Goal: Task Accomplishment & Management: Complete application form

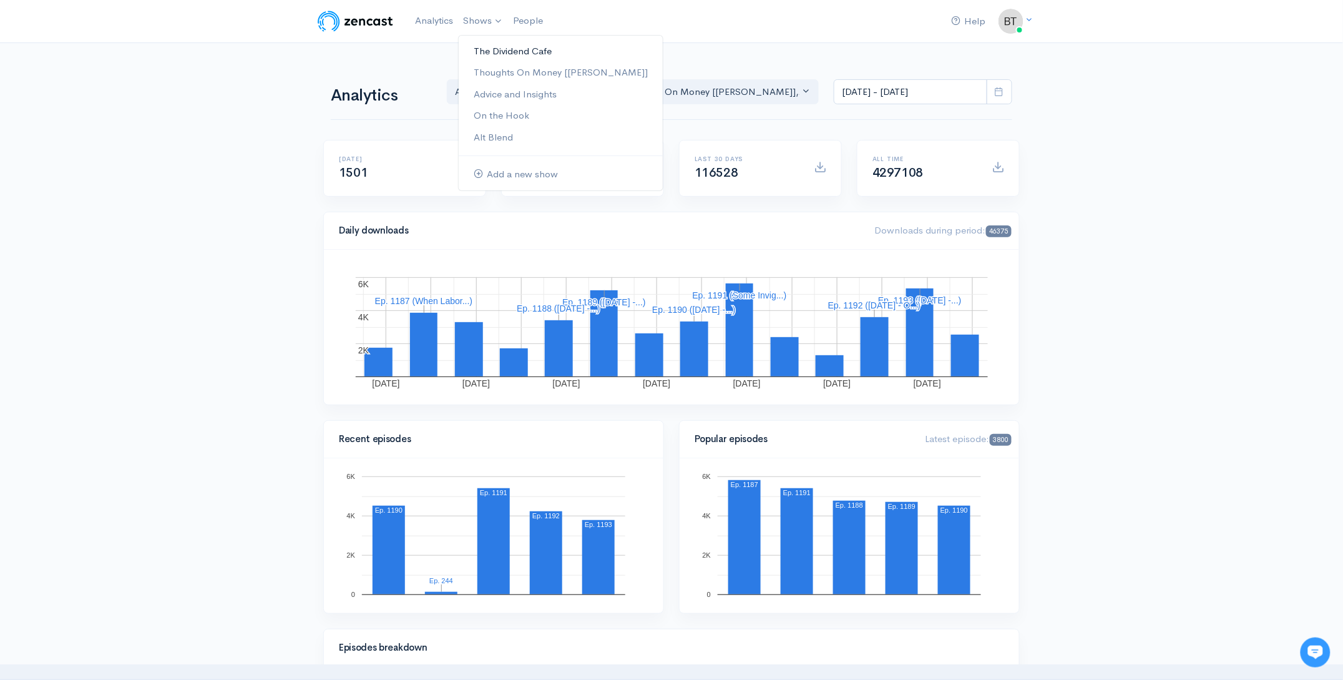
click at [489, 53] on link "The Dividend Cafe" at bounding box center [561, 52] width 204 height 22
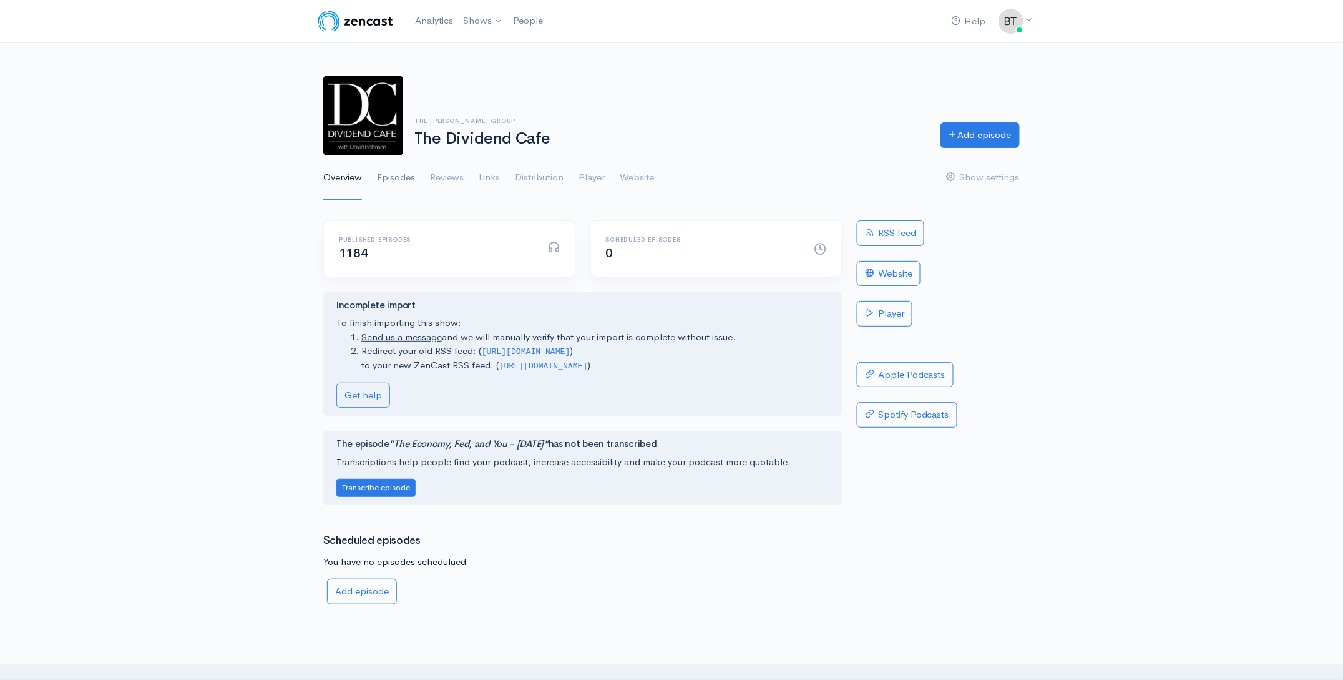
click at [401, 175] on link "Episodes" at bounding box center [396, 177] width 38 height 45
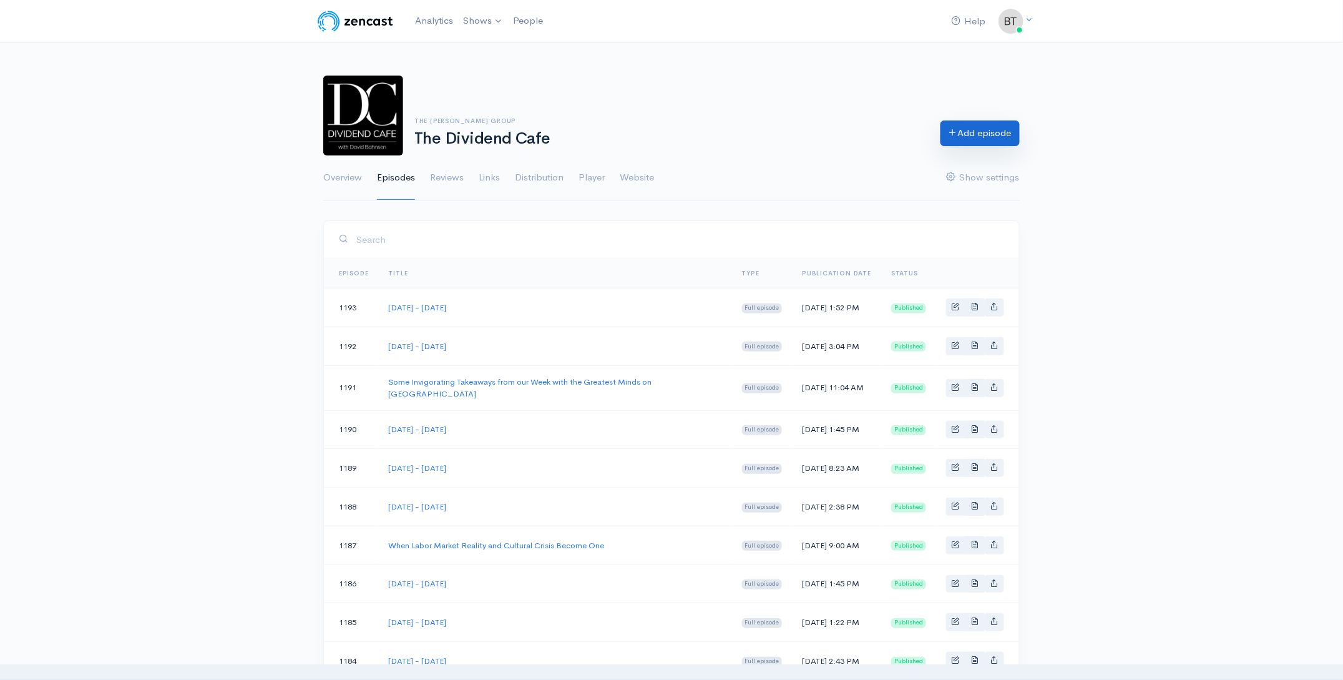
click at [976, 143] on link "Add episode" at bounding box center [979, 133] width 79 height 26
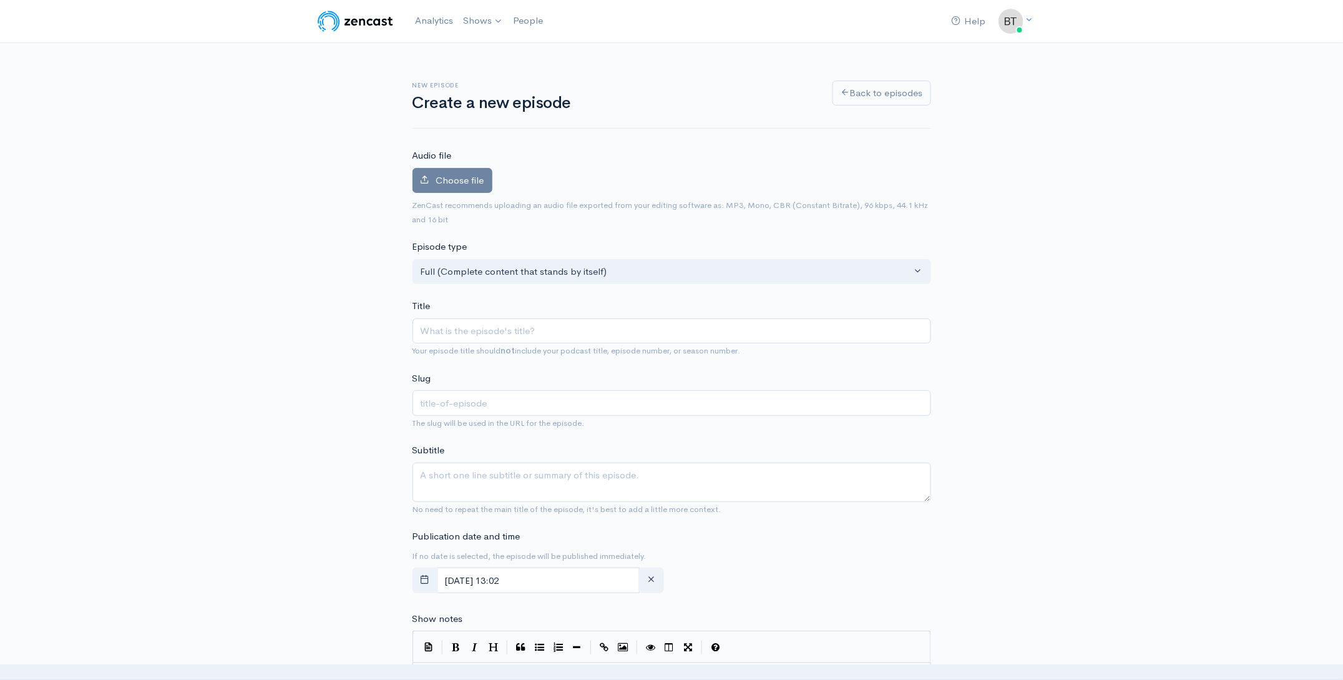
click at [517, 331] on input "Title" at bounding box center [672, 331] width 519 height 26
type input "W"
type input "w"
type input "We"
type input "we"
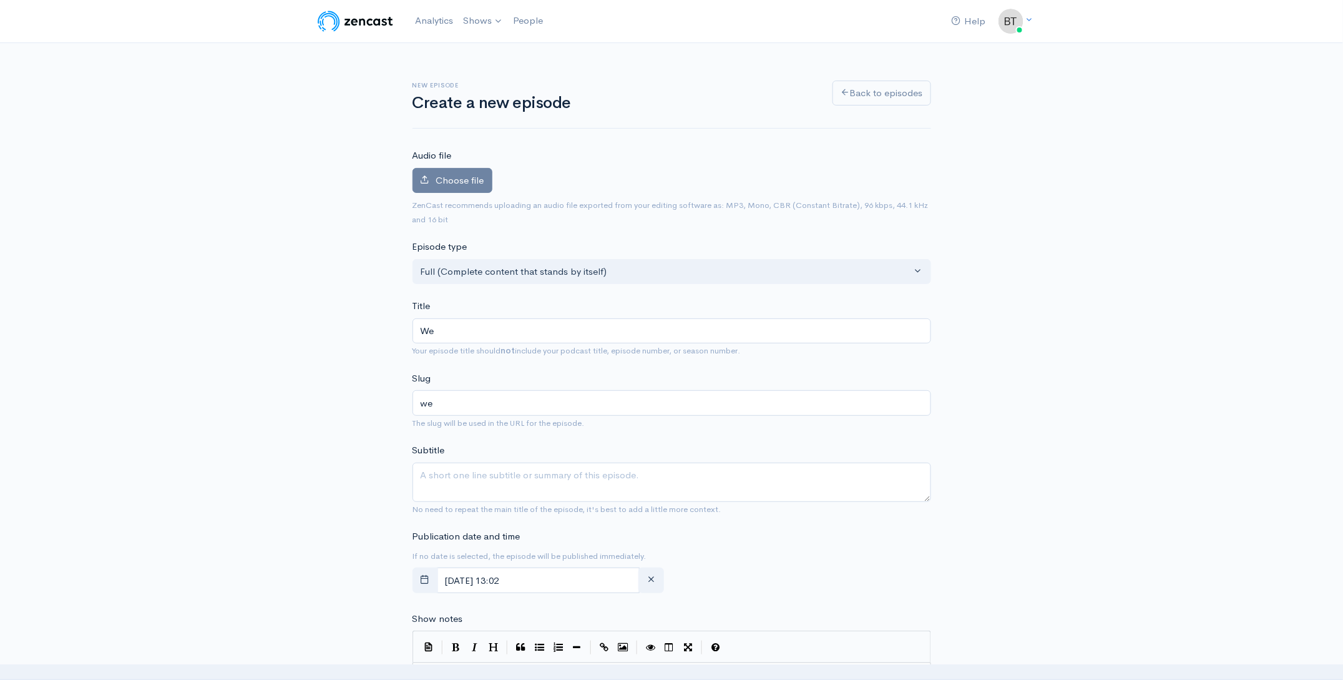
type input "Wed"
type input "wed"
type input "Wedn"
type input "wedn"
type input "Wedne"
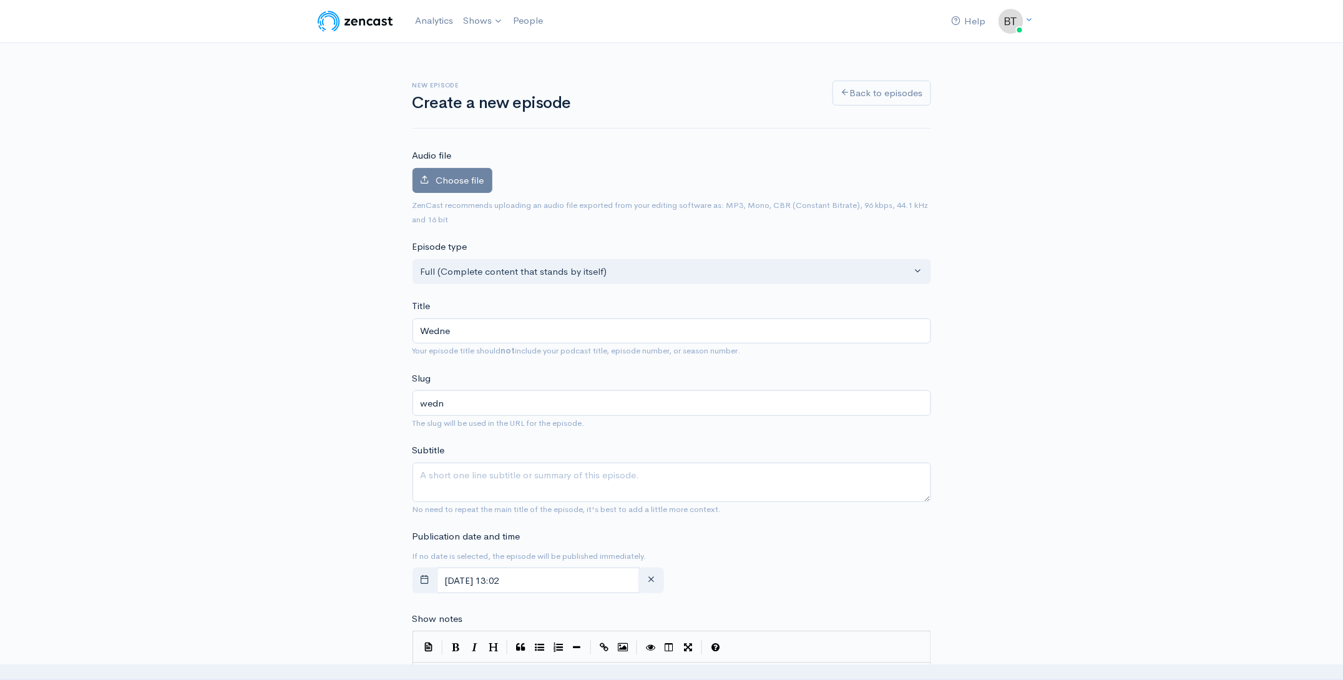
type input "wedne"
type input "Wednes"
type input "wednes"
type input "Wednesd"
type input "wednesd"
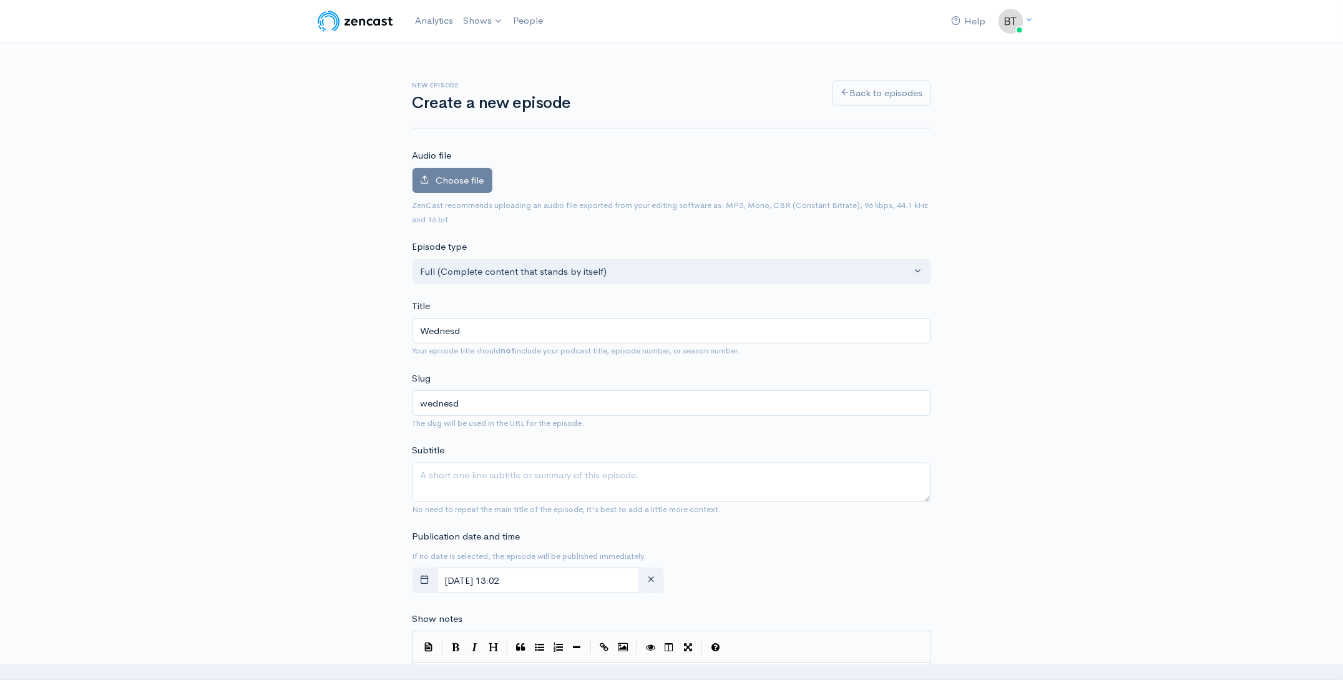
type input "Wednesda"
type input "wednesda"
type input "[DATE]"
type input "[DATE] - O"
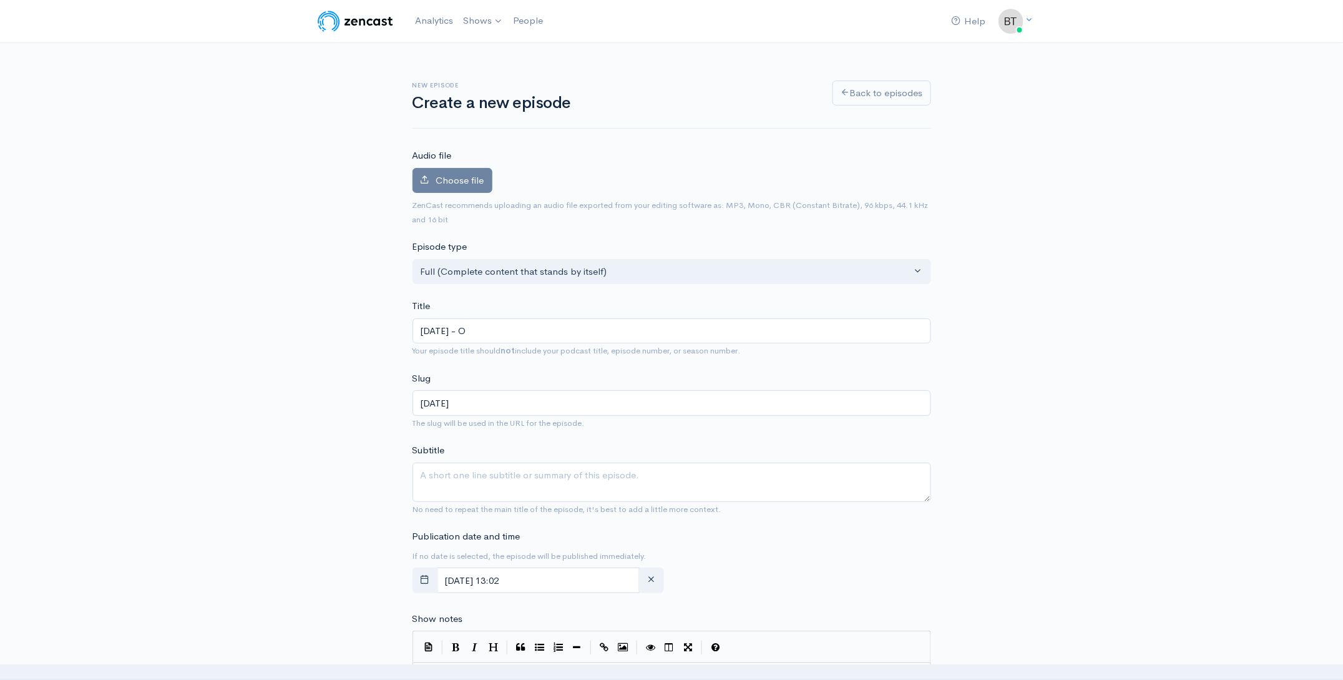
type input "[DATE]-o"
type input "[DATE] - Oc"
type input "[DATE]-oc"
type input "[DATE] - Oct"
type input "[DATE]-oct"
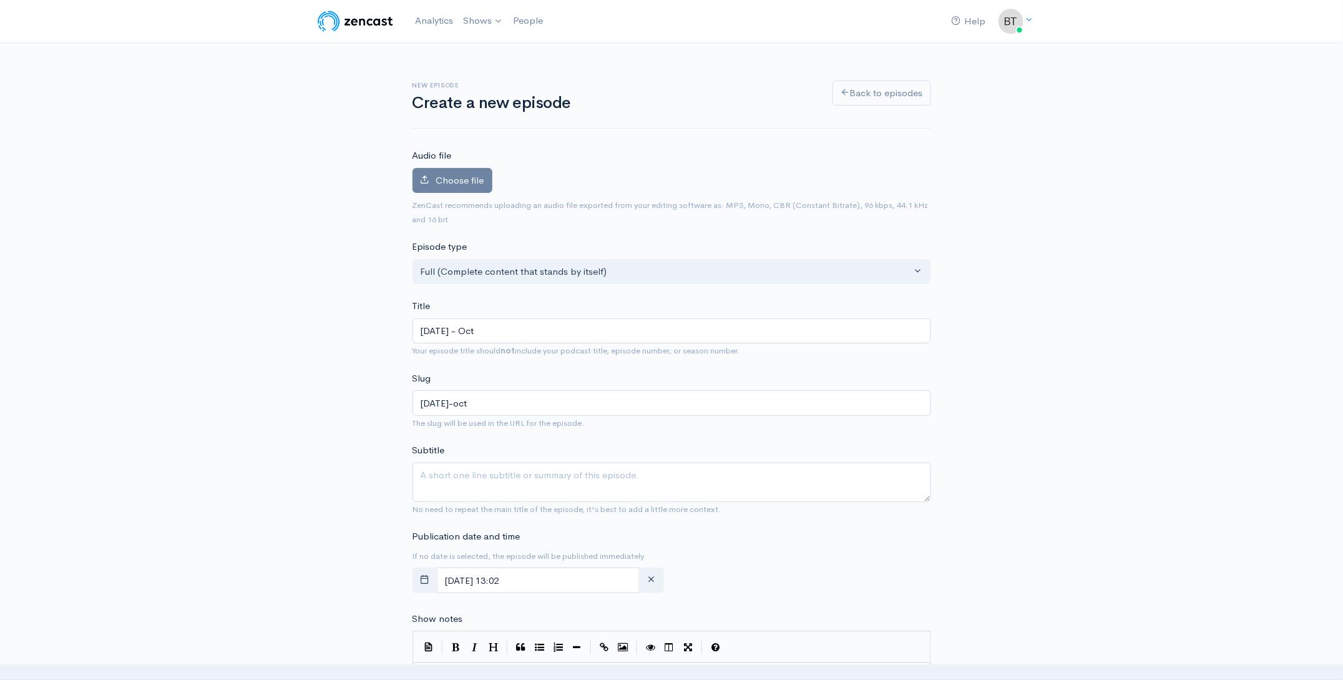
type input "[DATE] - Octo"
type input "[DATE]-octo"
type input "[DATE] - Octob"
type input "[DATE]-octob"
type input "[DATE] - October"
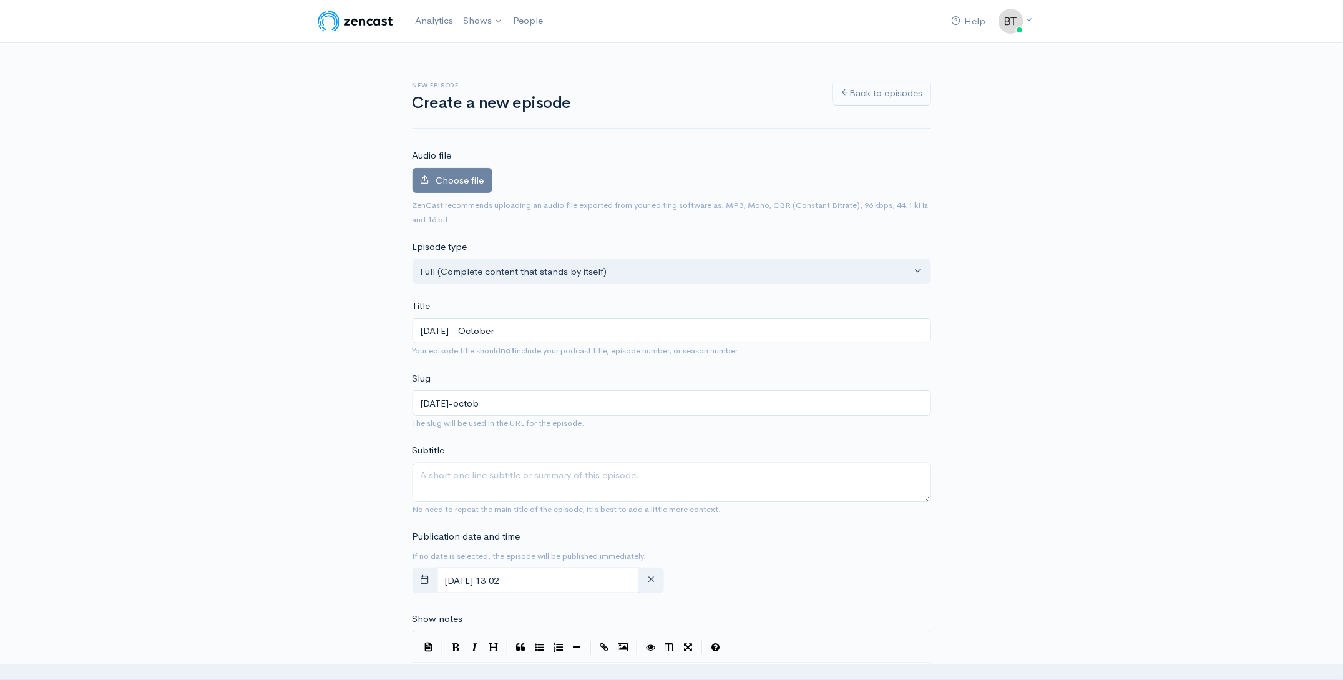
type input "[DATE]-october"
type input "[DATE] - [DATE]"
type input "[DATE]-october-8"
type input "[DATE] - [DATE], 2"
type input "[DATE]-october-8-2"
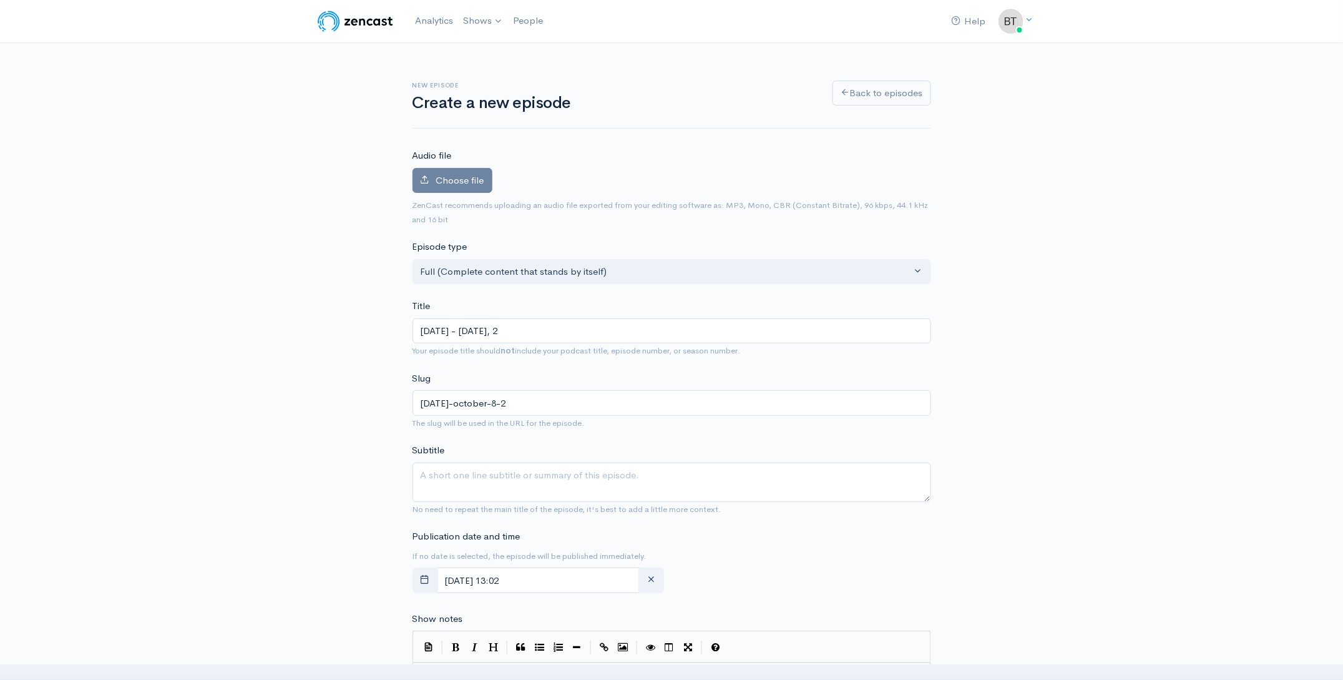
type input "[DATE] - [DATE]"
type input "[DATE]-[DATE]"
type input "[DATE] - [DATE], 202"
type input "[DATE]-[DATE]"
type input "[DATE] - [DATE]"
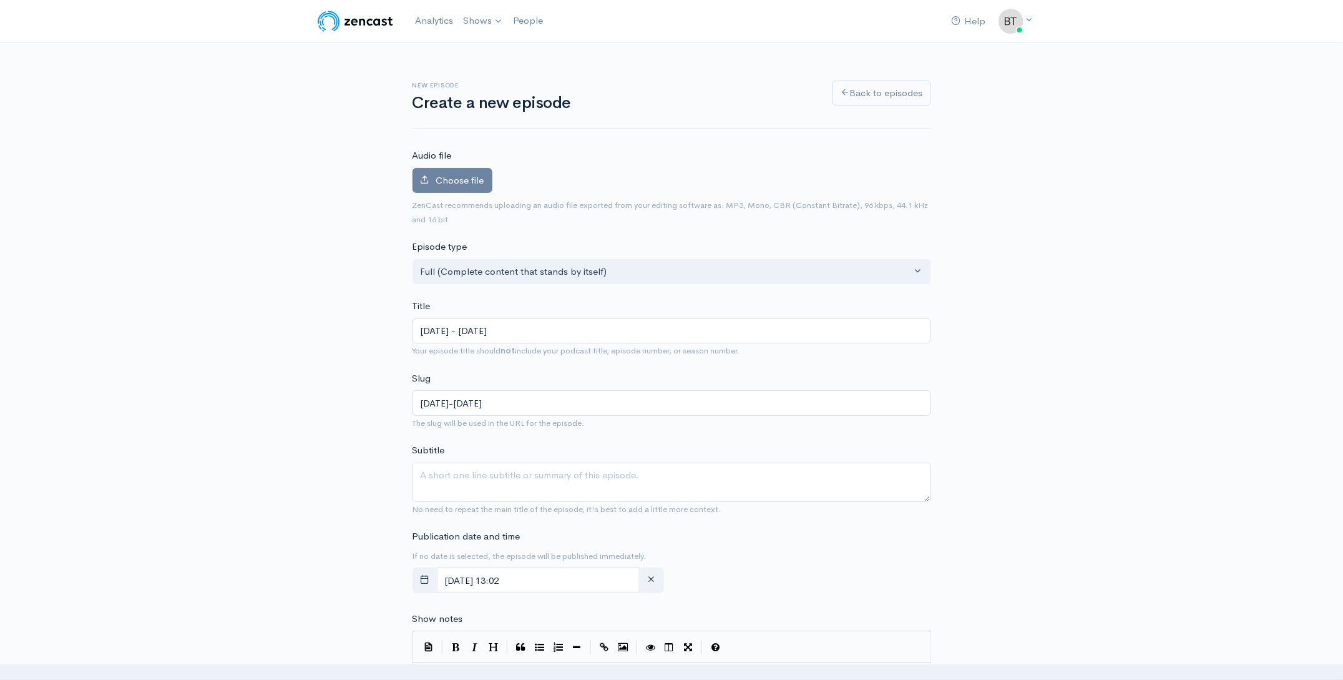
type input "[DATE]-[DATE]"
type input "[DATE] - [DATE]"
click at [1042, 457] on div "New episode Create a new episode Back to episodes Audio file Choose file 0 ZenC…" at bounding box center [671, 662] width 1343 height 1238
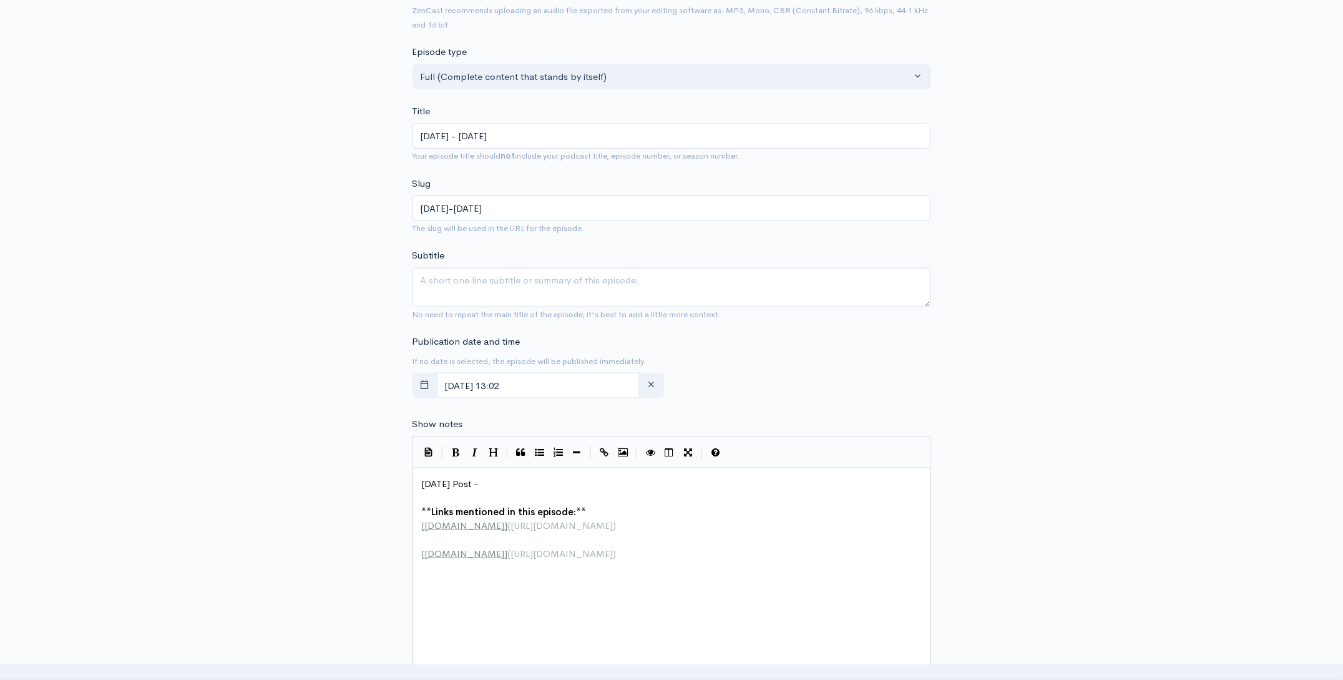
scroll to position [218, 0]
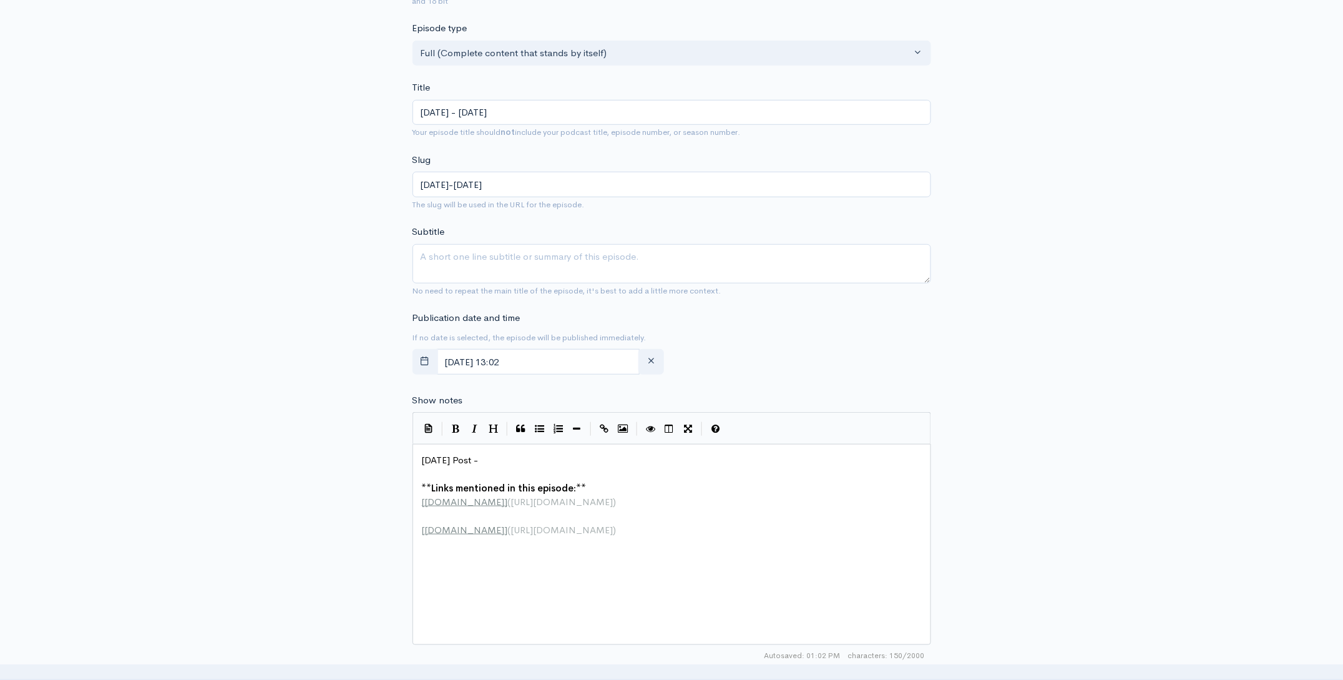
click at [495, 462] on pre "[DATE] Post -" at bounding box center [676, 460] width 514 height 14
click at [487, 459] on pre "[DATE] Post -" at bounding box center [676, 460] width 514 height 14
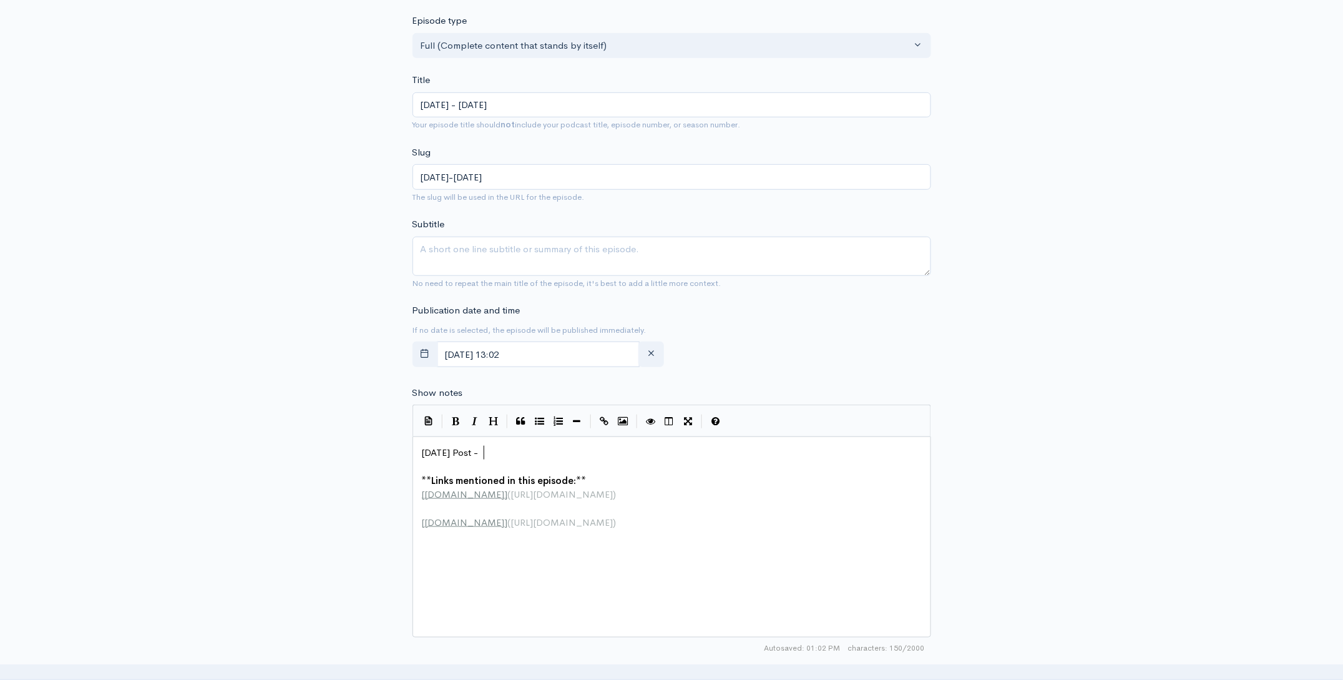
scroll to position [218, 0]
